Goal: Information Seeking & Learning: Learn about a topic

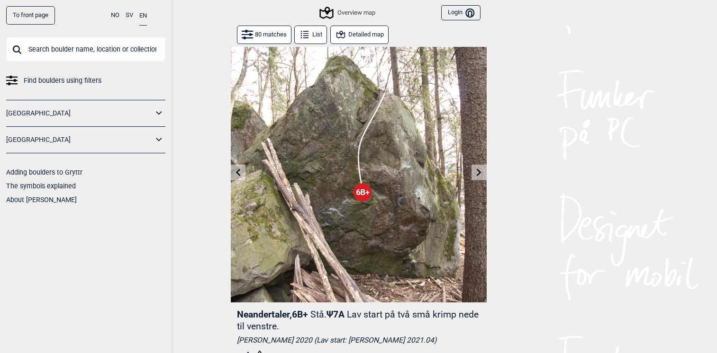
scroll to position [543, 0]
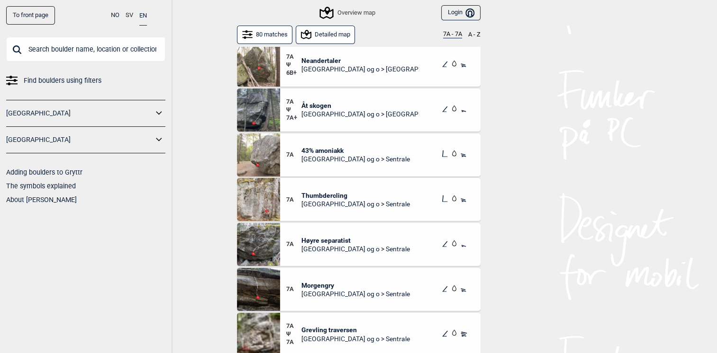
scroll to position [568, 0]
click at [266, 198] on img at bounding box center [258, 198] width 43 height 43
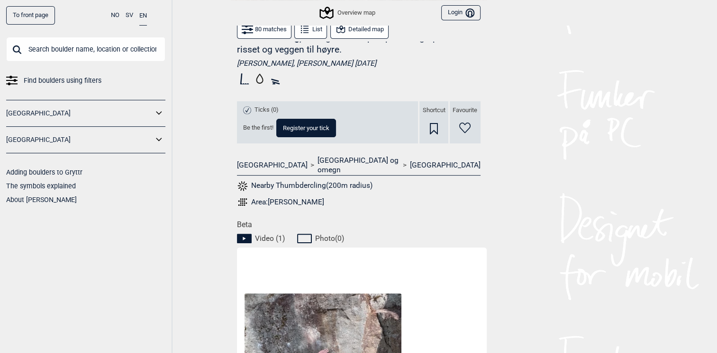
scroll to position [426, 0]
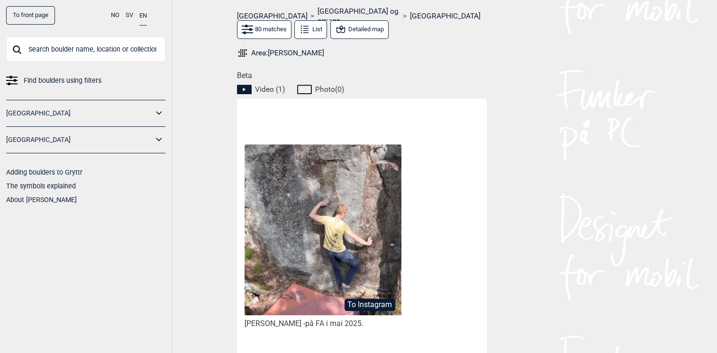
click at [353, 234] on img at bounding box center [322, 229] width 156 height 171
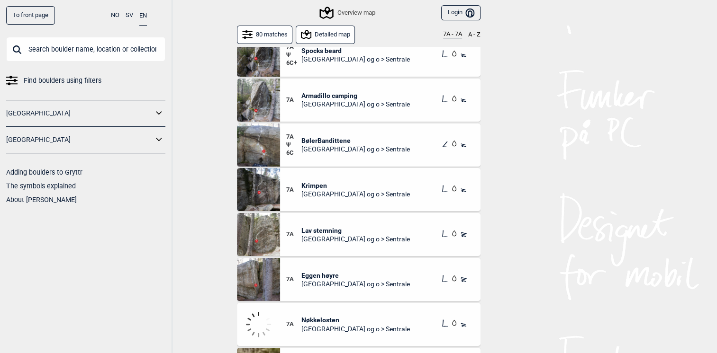
scroll to position [2605, 0]
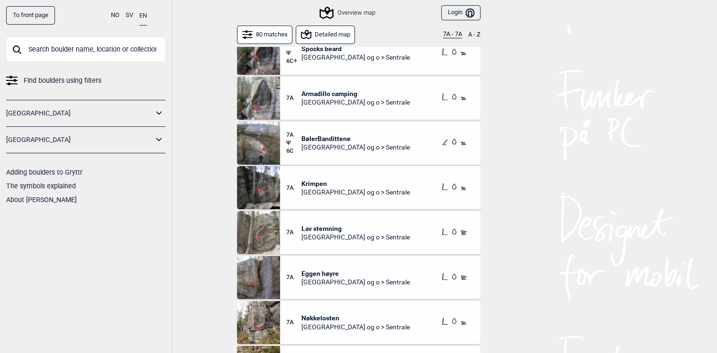
click at [267, 235] on img at bounding box center [258, 232] width 43 height 43
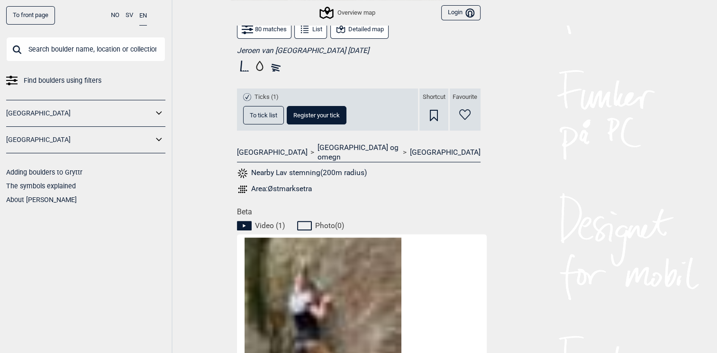
scroll to position [436, 0]
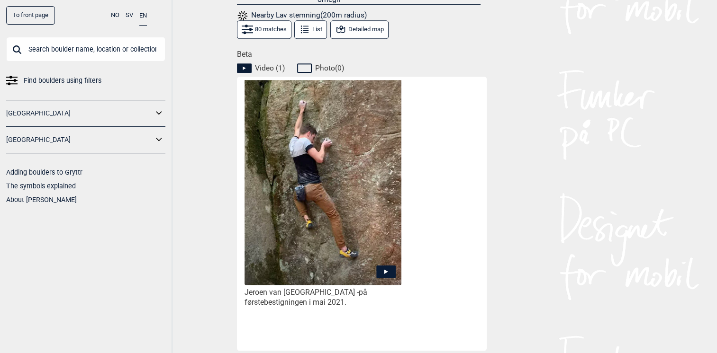
click at [381, 265] on icon at bounding box center [385, 271] width 19 height 12
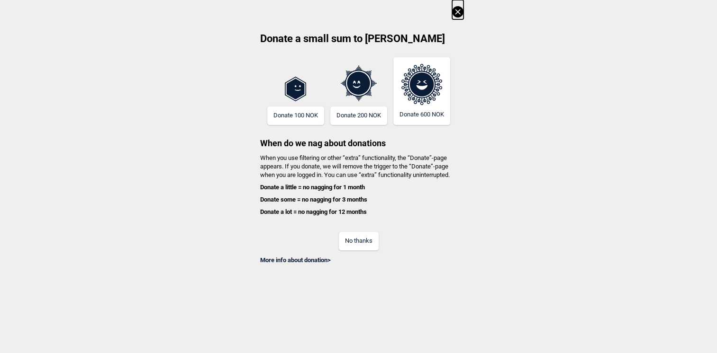
click at [374, 244] on button "No thanks" at bounding box center [359, 241] width 40 height 18
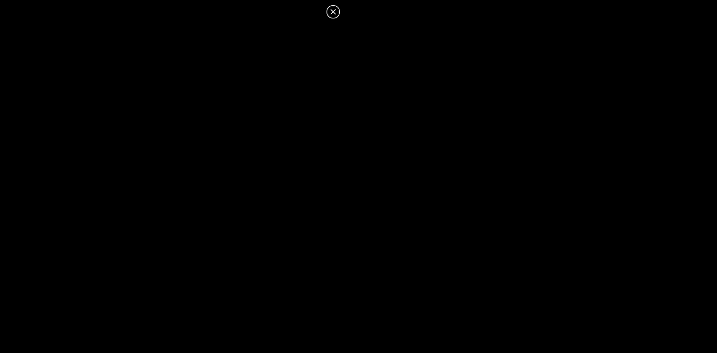
click at [334, 7] on icon at bounding box center [332, 11] width 11 height 11
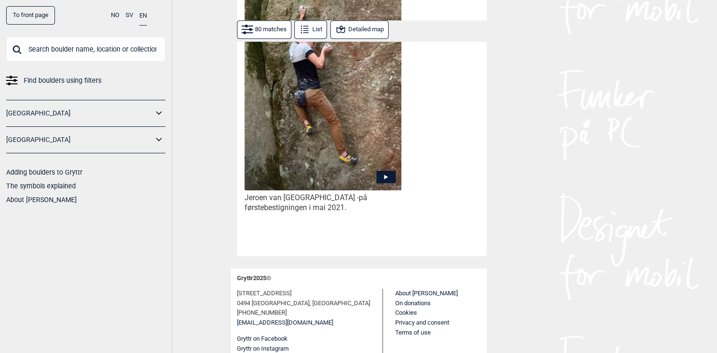
scroll to position [530, 0]
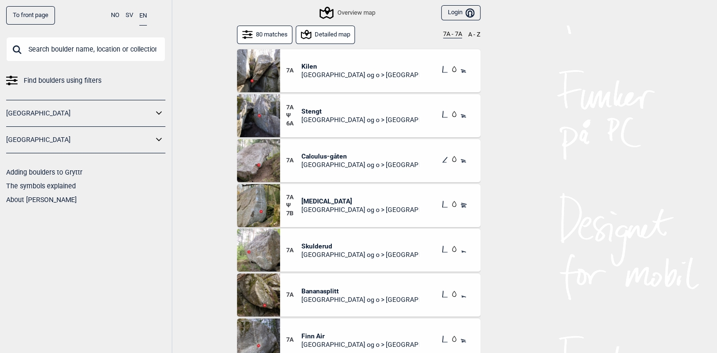
scroll to position [3146, 0]
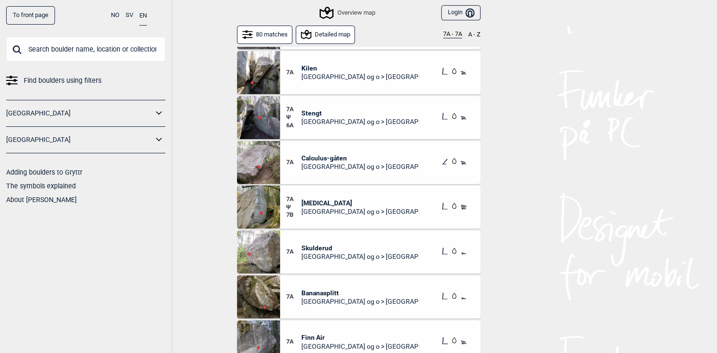
click at [260, 207] on img at bounding box center [258, 207] width 43 height 43
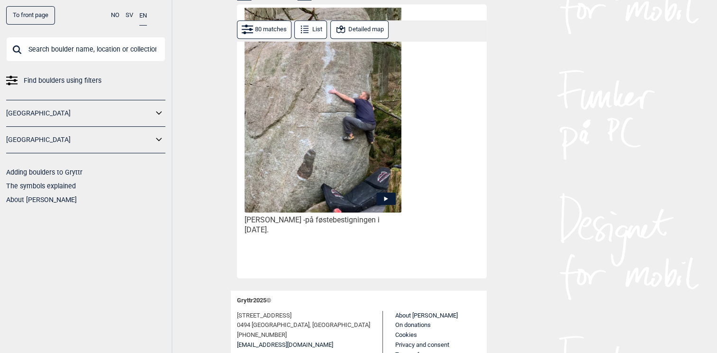
scroll to position [530, 0]
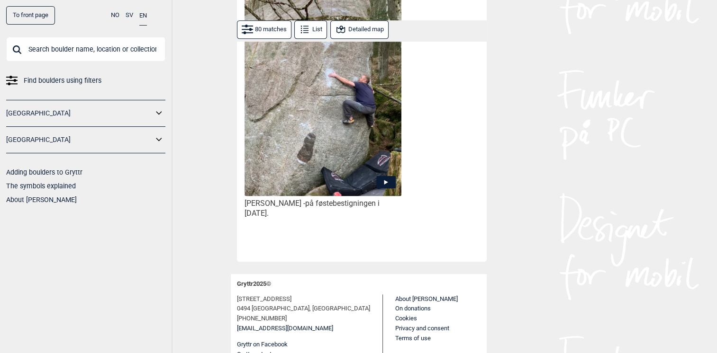
click at [380, 185] on icon at bounding box center [385, 182] width 19 height 12
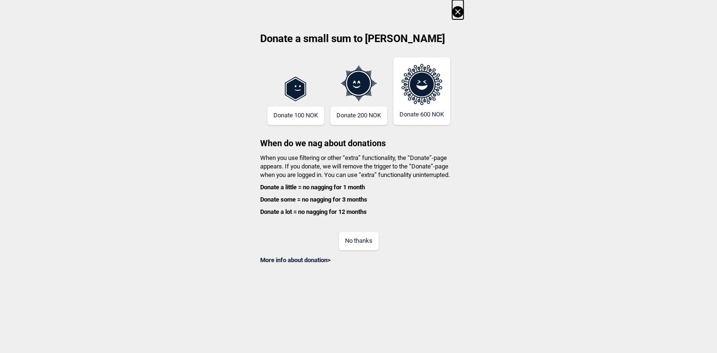
click at [371, 237] on button "No thanks" at bounding box center [359, 241] width 40 height 18
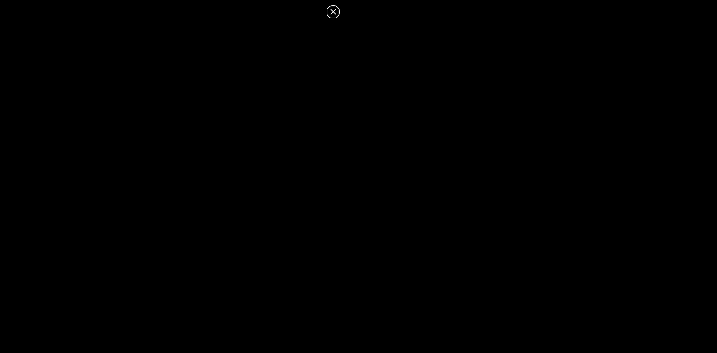
click at [332, 10] on icon at bounding box center [332, 11] width 11 height 11
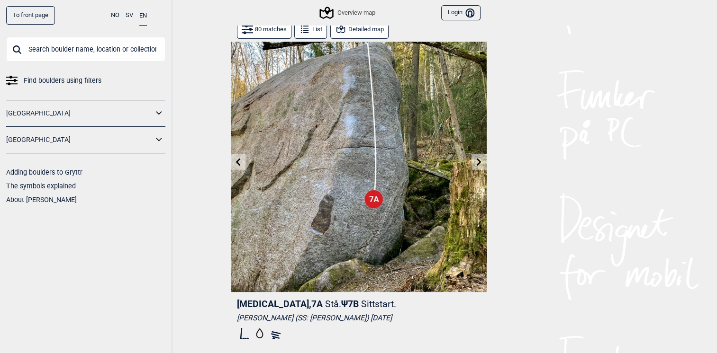
scroll to position [0, 0]
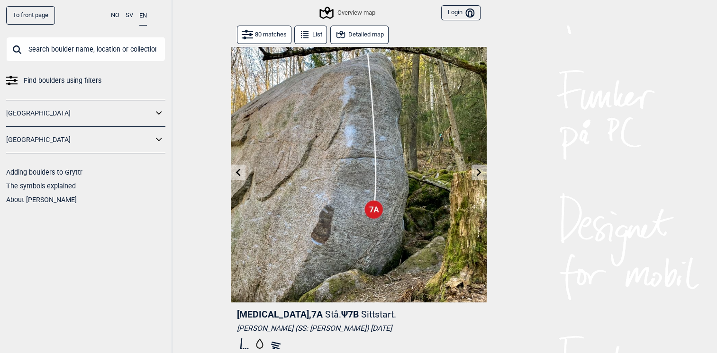
click at [349, 33] on button "Detailed map" at bounding box center [359, 35] width 58 height 18
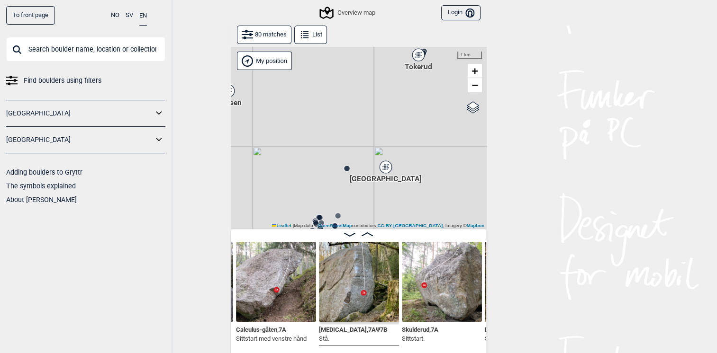
scroll to position [47, 0]
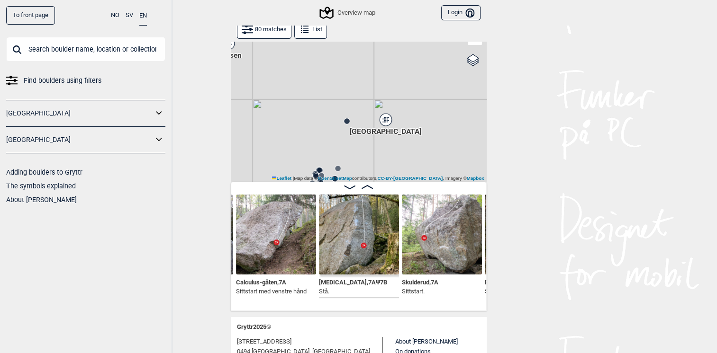
click at [368, 244] on img at bounding box center [359, 235] width 80 height 80
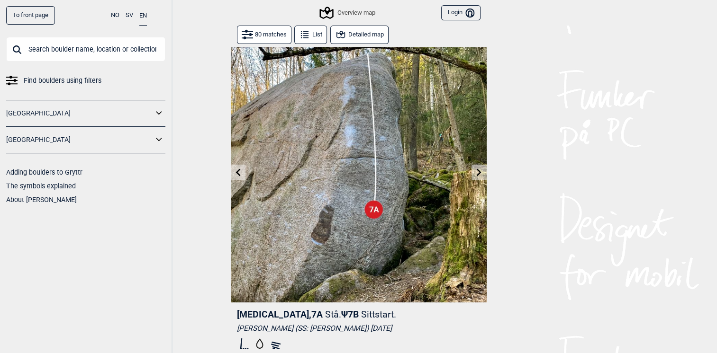
click at [373, 30] on button "Detailed map" at bounding box center [359, 35] width 58 height 18
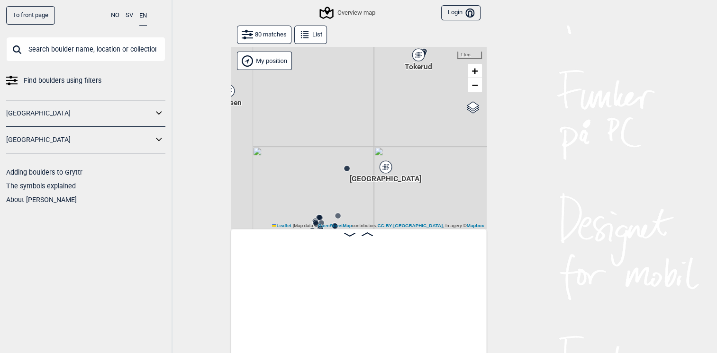
scroll to position [0, 6163]
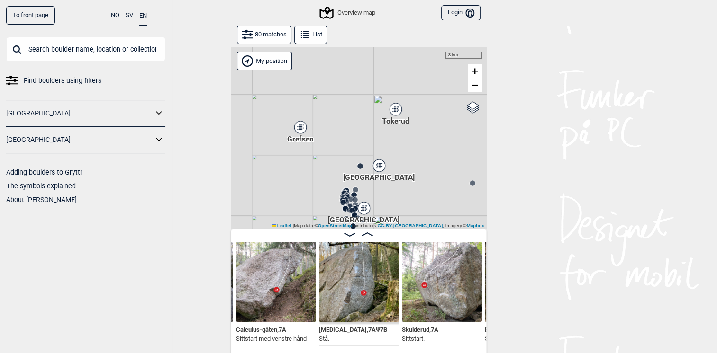
drag, startPoint x: 365, startPoint y: 183, endPoint x: 358, endPoint y: 124, distance: 59.6
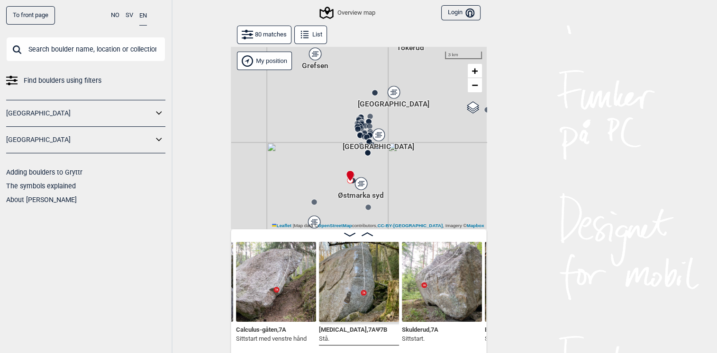
drag, startPoint x: 318, startPoint y: 152, endPoint x: 333, endPoint y: 79, distance: 74.9
click at [333, 79] on div at bounding box center [359, 138] width 256 height 182
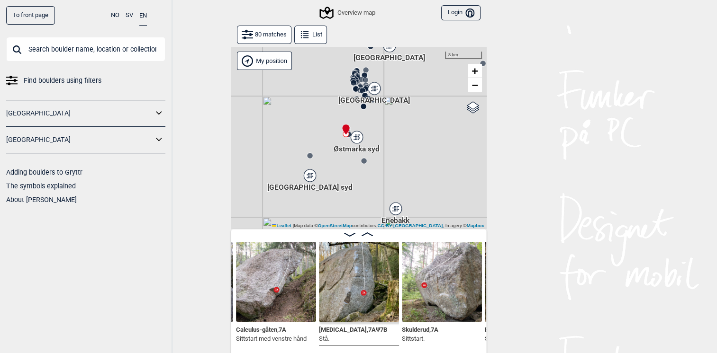
drag, startPoint x: 326, startPoint y: 201, endPoint x: 322, endPoint y: 154, distance: 47.1
click at [322, 154] on div at bounding box center [359, 138] width 256 height 182
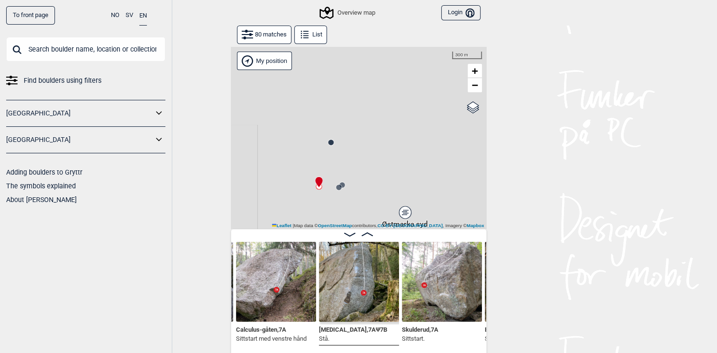
drag, startPoint x: 368, startPoint y: 111, endPoint x: 331, endPoint y: 250, distance: 143.0
click at [328, 255] on div "Gol [GEOGRAPHIC_DATA] Kolomoen [GEOGRAPHIC_DATA] [GEOGRAPHIC_DATA] [GEOGRAPHIC_…" at bounding box center [359, 203] width 256 height 312
drag, startPoint x: 332, startPoint y: 202, endPoint x: 335, endPoint y: 173, distance: 28.6
click at [334, 174] on div "Gol [GEOGRAPHIC_DATA] Kolomoen [GEOGRAPHIC_DATA] [GEOGRAPHIC_DATA] [GEOGRAPHIC_…" at bounding box center [359, 138] width 256 height 182
drag, startPoint x: 305, startPoint y: 188, endPoint x: 337, endPoint y: 190, distance: 32.3
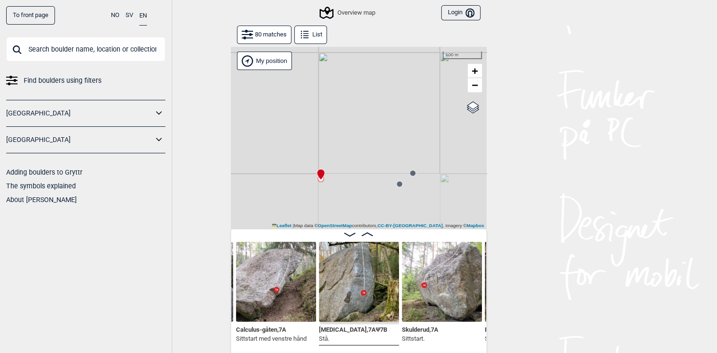
click at [337, 190] on div "Gol [GEOGRAPHIC_DATA] Kolomoen [GEOGRAPHIC_DATA] [GEOGRAPHIC_DATA] [GEOGRAPHIC_…" at bounding box center [359, 138] width 256 height 182
click at [399, 187] on icon at bounding box center [399, 184] width 8 height 8
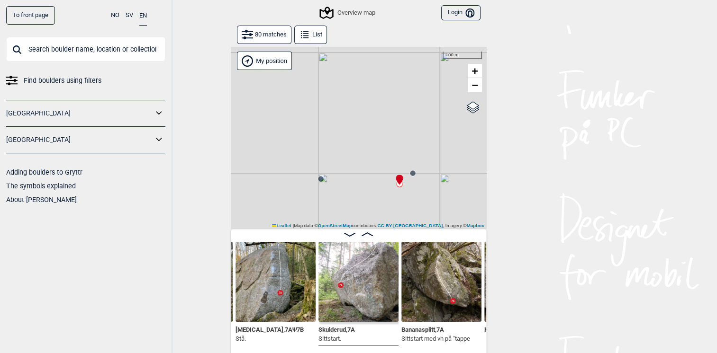
click at [349, 281] on img at bounding box center [358, 282] width 80 height 80
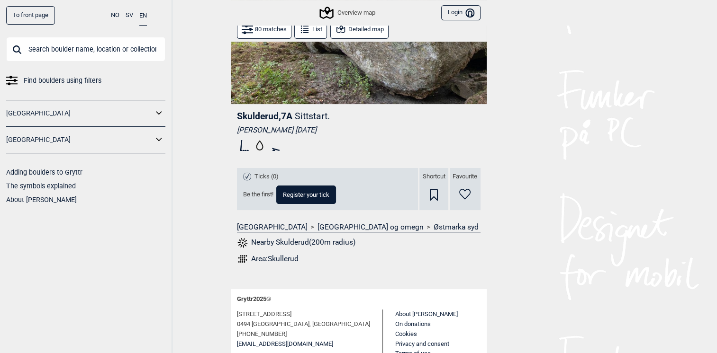
scroll to position [182, 0]
